Goal: Information Seeking & Learning: Learn about a topic

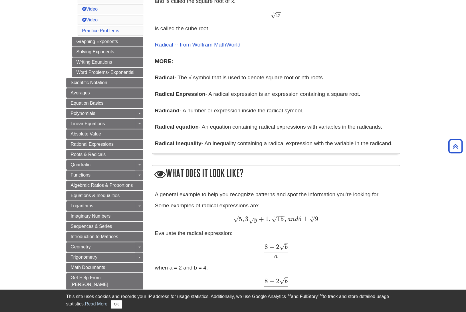
scroll to position [296, 0]
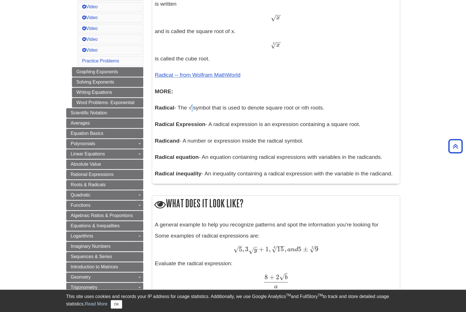
drag, startPoint x: 189, startPoint y: 107, endPoint x: 193, endPoint y: 108, distance: 3.4
click at [193, 108] on p "Exponents - An exponent is the power p in an expression of the form a p a p The…" at bounding box center [276, 19] width 242 height 318
copy p "√"
click at [193, 106] on p "Exponents - An exponent is the power p in an expression of the form a p a p The…" at bounding box center [276, 19] width 242 height 318
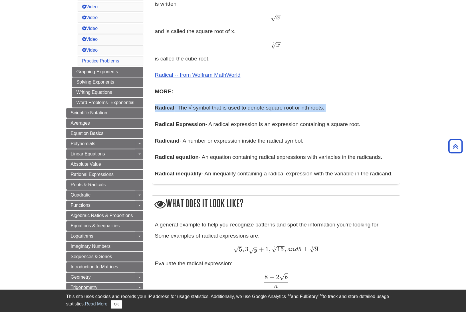
click at [192, 107] on p "Exponents - An exponent is the power p in an expression of the form a p a p The…" at bounding box center [276, 19] width 242 height 318
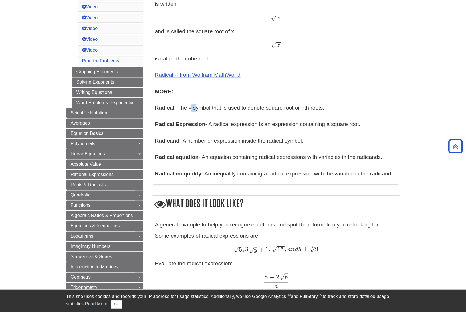
drag, startPoint x: 191, startPoint y: 109, endPoint x: 194, endPoint y: 108, distance: 3.2
click at [194, 108] on p "Exponents - An exponent is the power p in an expression of the form a p a p The…" at bounding box center [276, 19] width 242 height 318
copy p "√"
